Goal: Task Accomplishment & Management: Use online tool/utility

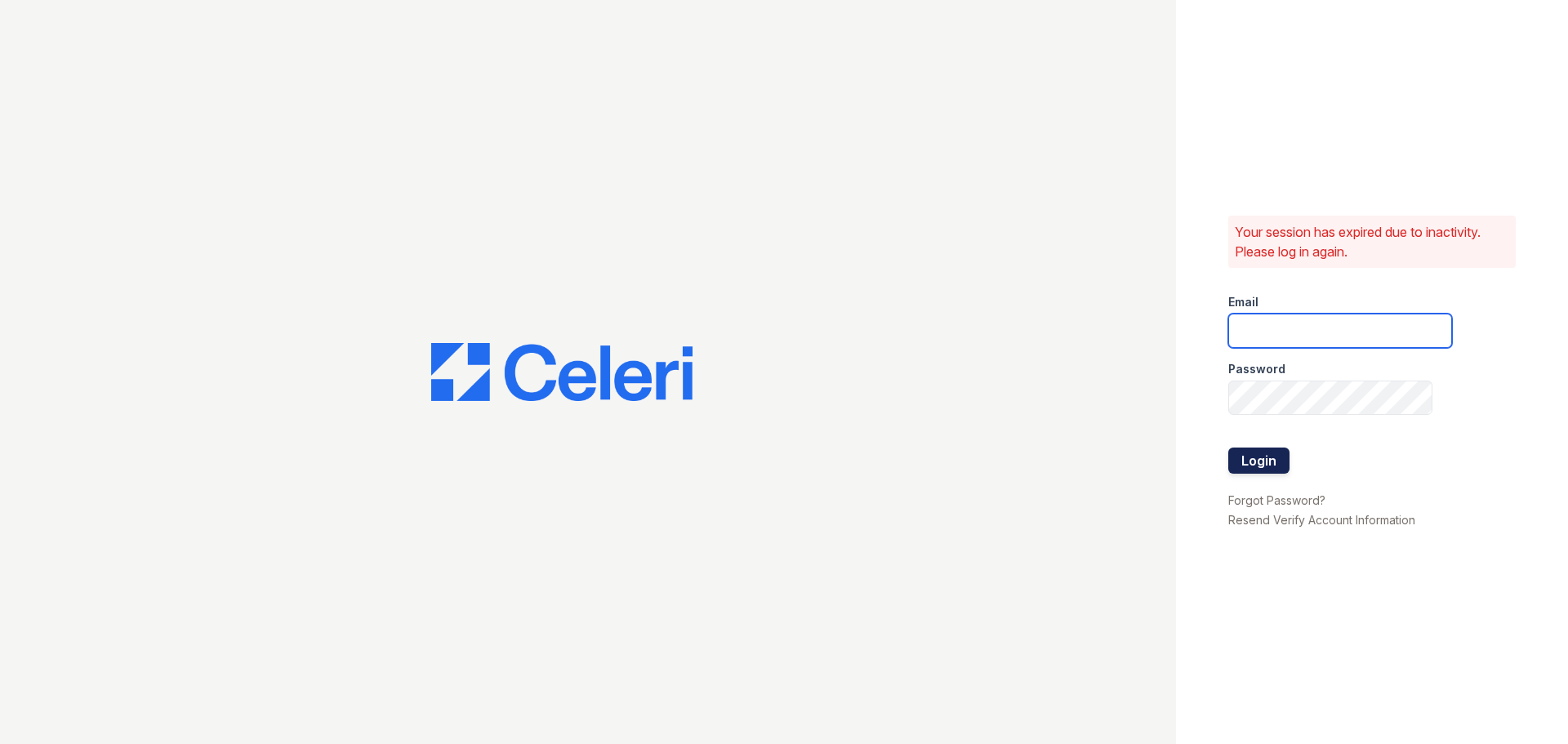
type input "westcreek1@cafmanagement.com"
click at [1253, 470] on button "Login" at bounding box center [1259, 461] width 61 height 26
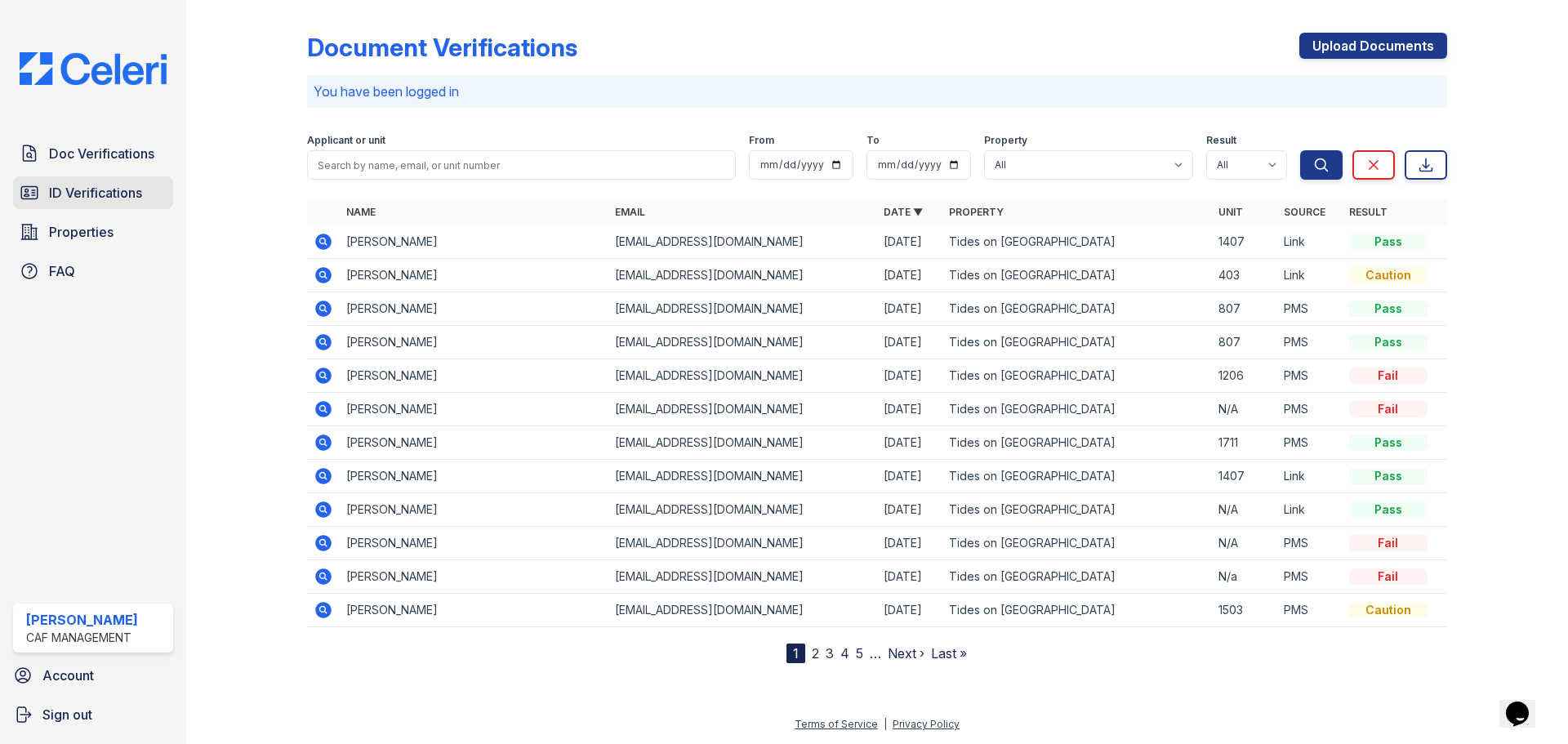
click at [95, 198] on span "ID Verifications" at bounding box center [95, 192] width 93 height 19
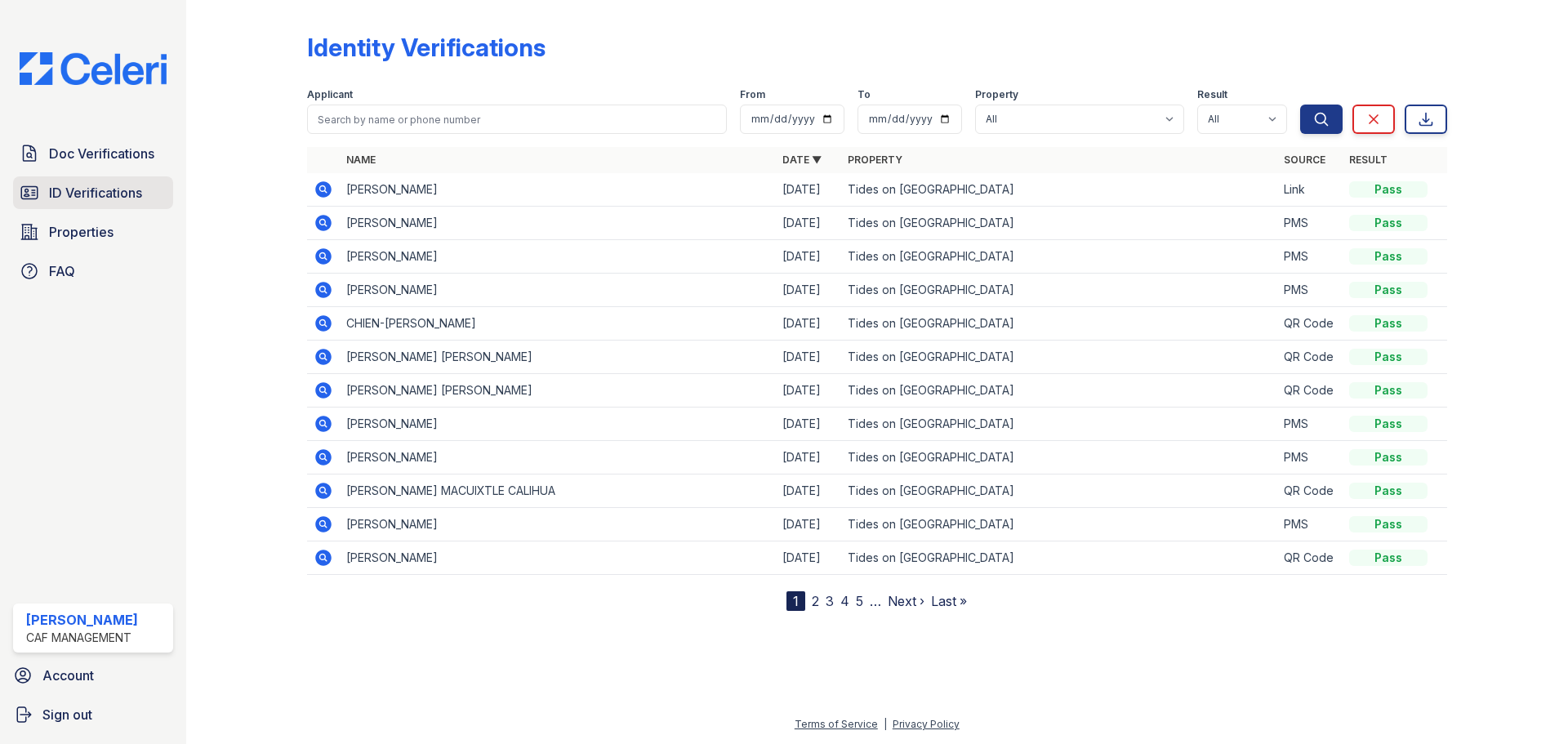
drag, startPoint x: 46, startPoint y: 195, endPoint x: 69, endPoint y: 201, distance: 23.8
click at [46, 195] on link "ID Verifications" at bounding box center [92, 192] width 160 height 32
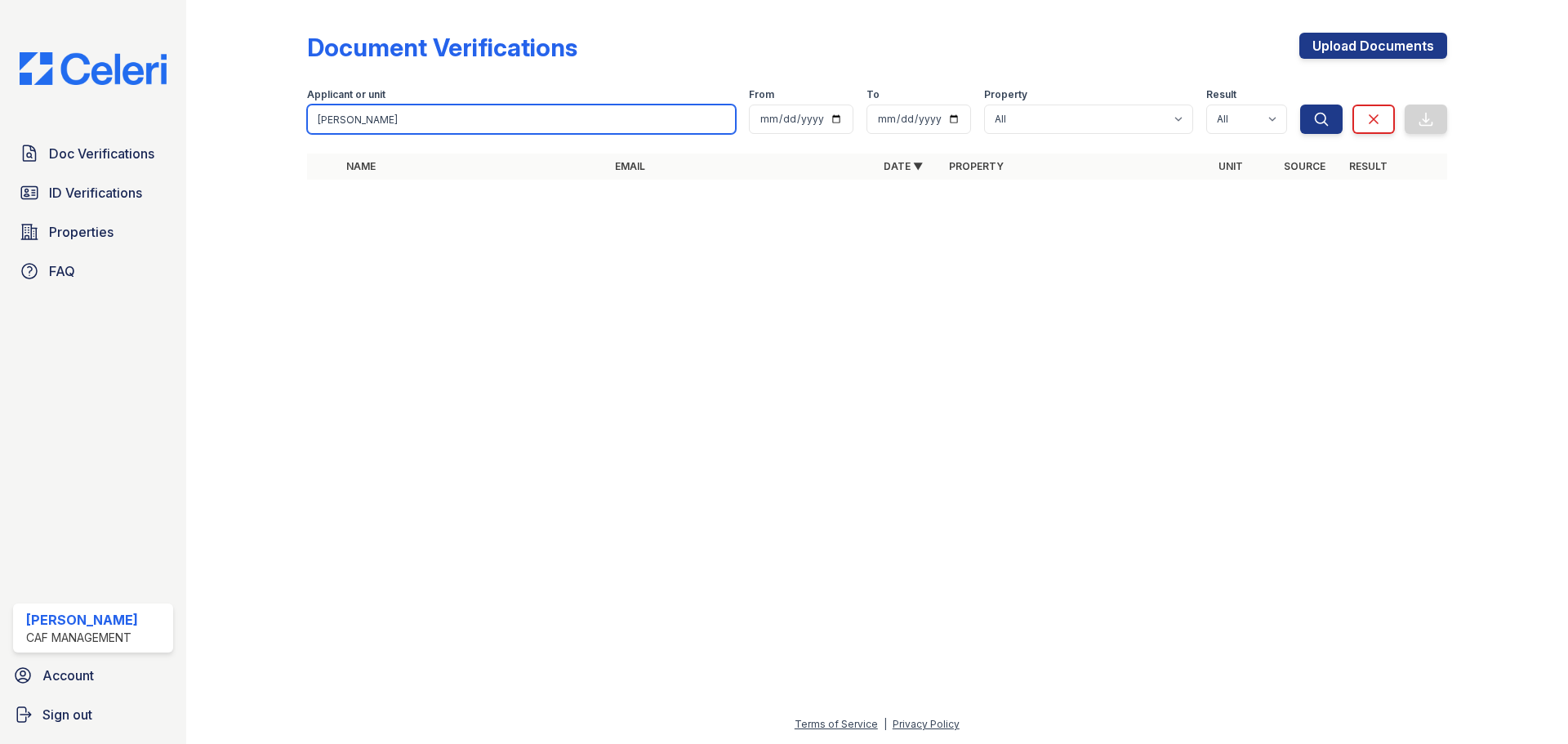
drag, startPoint x: 447, startPoint y: 126, endPoint x: 194, endPoint y: 125, distance: 253.0
click at [194, 125] on div "Document Verifications Upload Documents Filter Applicant or unit rosemary From …" at bounding box center [877, 372] width 1381 height 744
type input "jen"
click at [1300, 104] on button "Search" at bounding box center [1321, 119] width 42 height 30
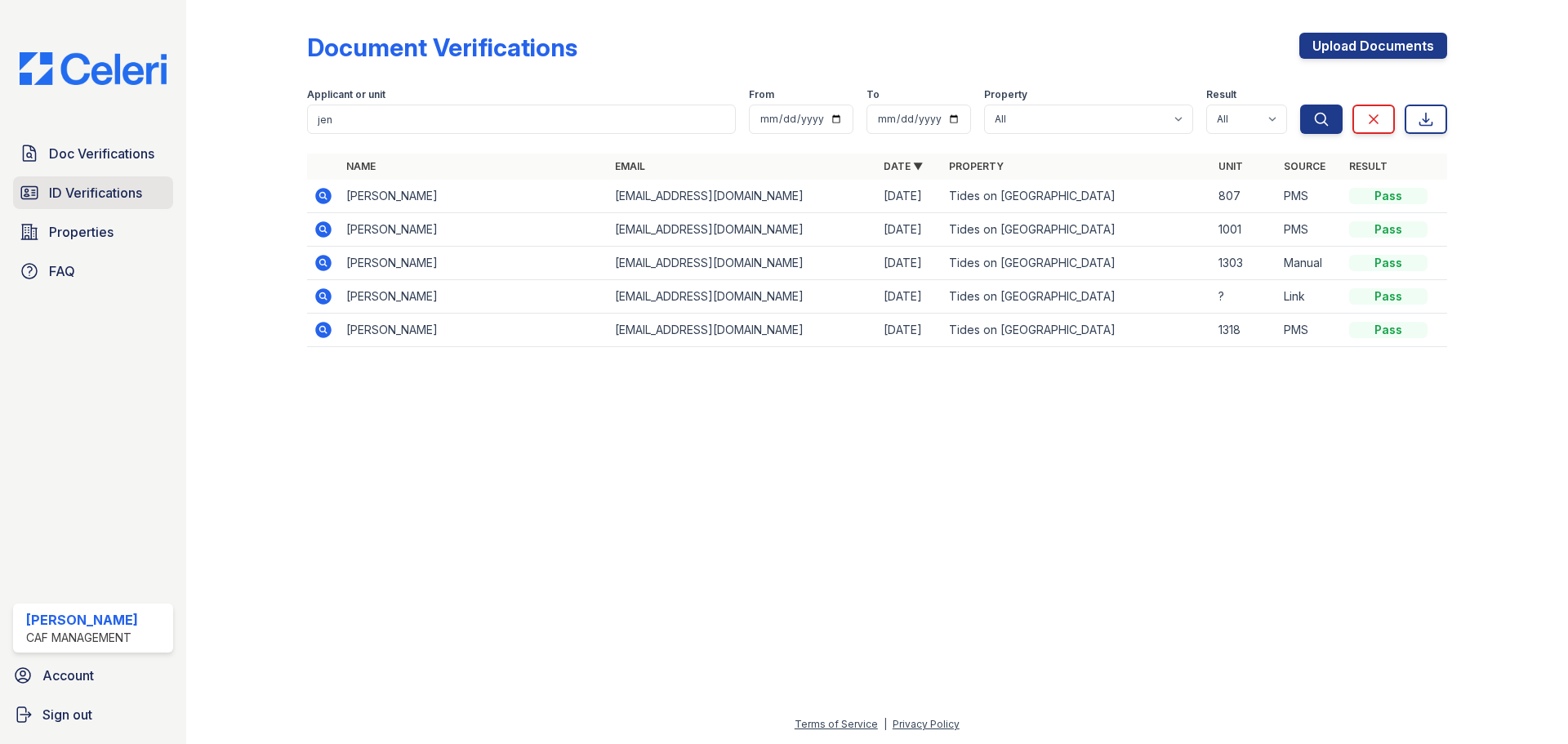
click at [109, 180] on link "ID Verifications" at bounding box center [92, 192] width 160 height 32
